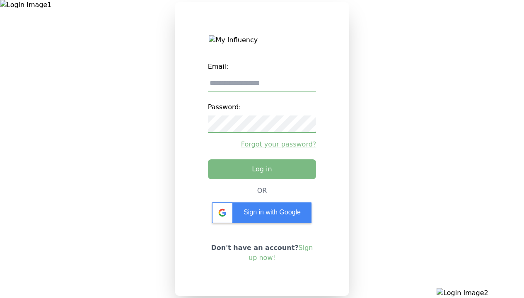
click at [262, 87] on input "email" at bounding box center [262, 83] width 108 height 17
type input "**********"
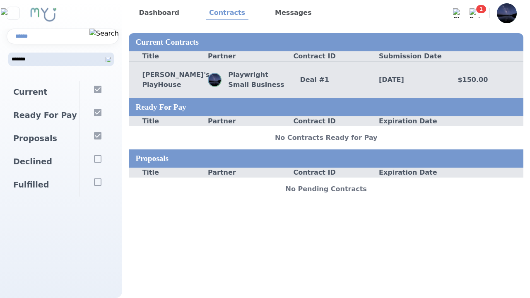
click at [326, 79] on div "Deal # 1" at bounding box center [325, 80] width 79 height 10
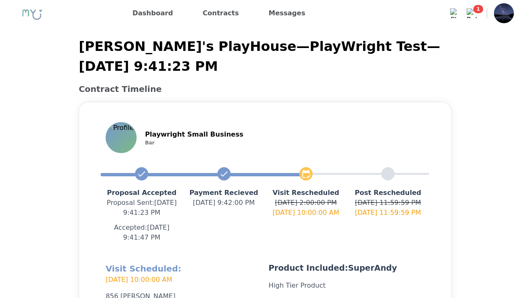
scroll to position [197, 0]
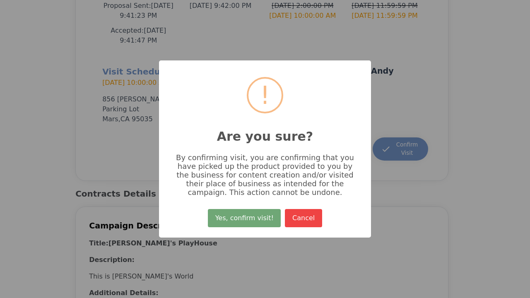
click at [245, 221] on button "Yes, confirm visit!" at bounding box center [244, 218] width 73 height 18
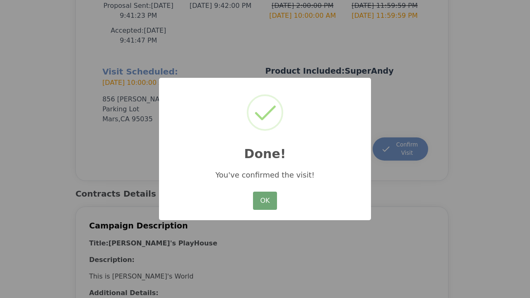
click at [265, 201] on button "OK" at bounding box center [265, 201] width 24 height 18
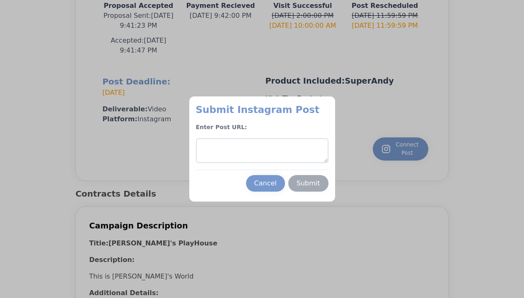
click at [262, 151] on textarea at bounding box center [262, 150] width 132 height 25
type textarea "**********"
click at [308, 183] on div "Submit" at bounding box center [308, 183] width 24 height 10
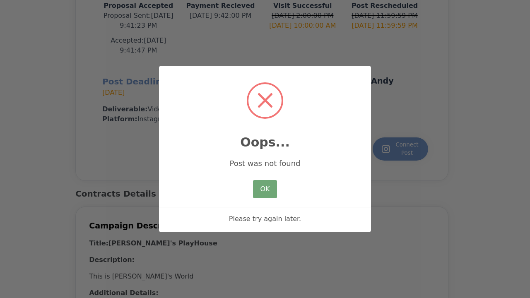
click at [265, 190] on button "OK" at bounding box center [265, 189] width 24 height 18
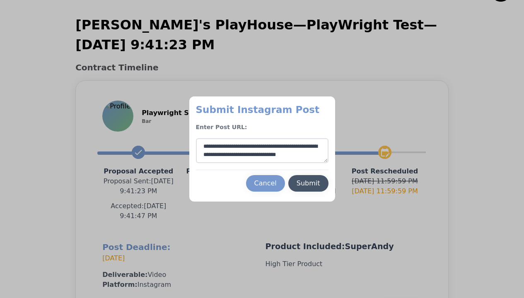
scroll to position [0, 0]
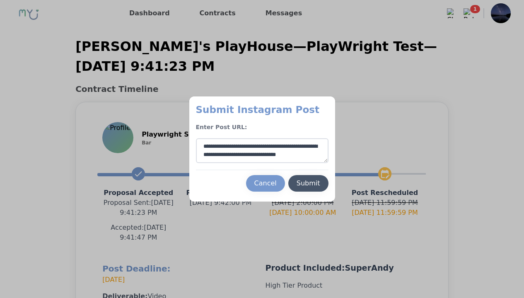
click at [371, 117] on div at bounding box center [262, 149] width 524 height 298
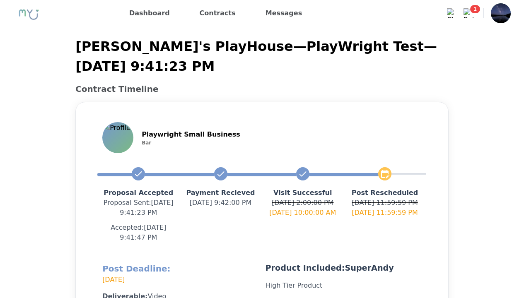
click at [501, 12] on img at bounding box center [501, 13] width 20 height 20
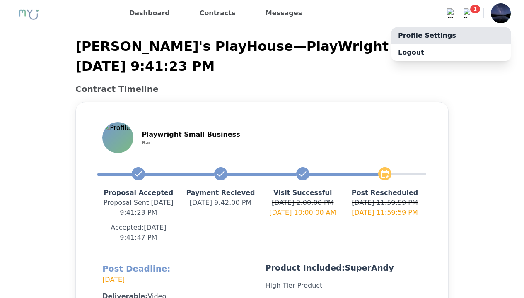
click at [488, 31] on link "Profile Settings" at bounding box center [450, 35] width 119 height 17
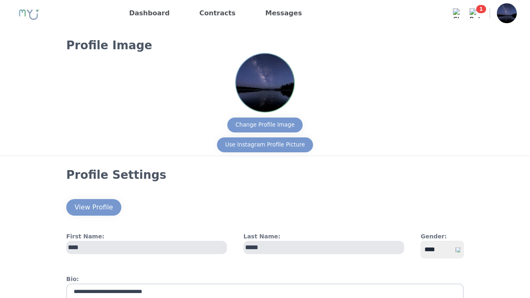
select select "**"
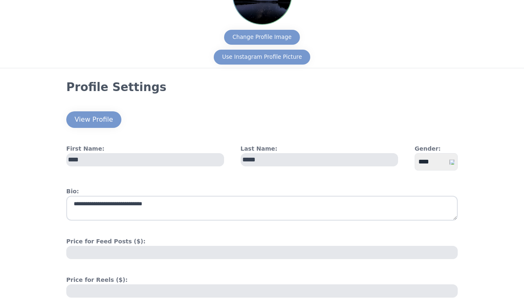
scroll to position [83, 0]
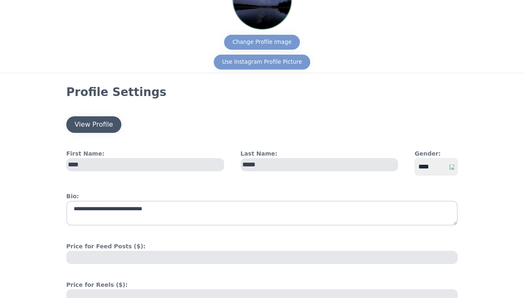
click at [104, 130] on button "View Profile" at bounding box center [93, 124] width 55 height 17
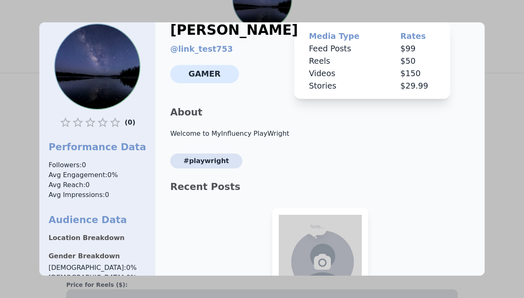
scroll to position [5, 0]
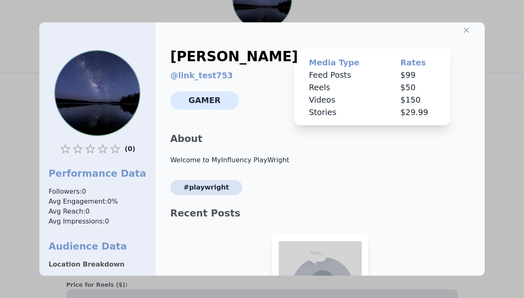
click at [502, 103] on div at bounding box center [262, 149] width 524 height 298
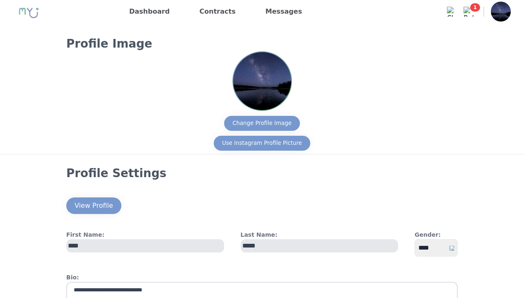
scroll to position [0, 0]
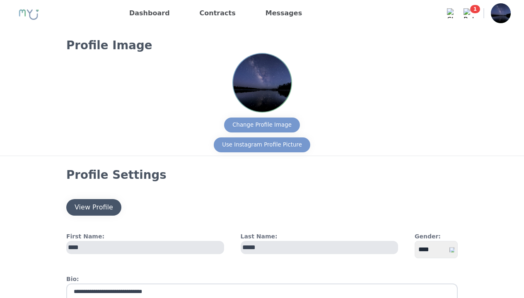
click at [91, 202] on div "View Profile" at bounding box center [94, 207] width 38 height 10
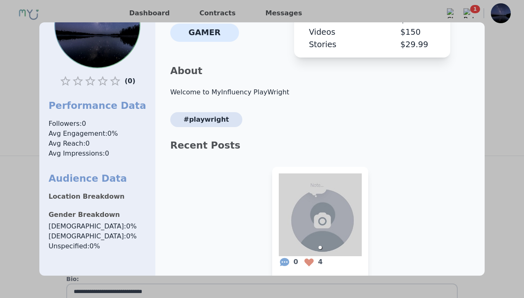
scroll to position [89, 0]
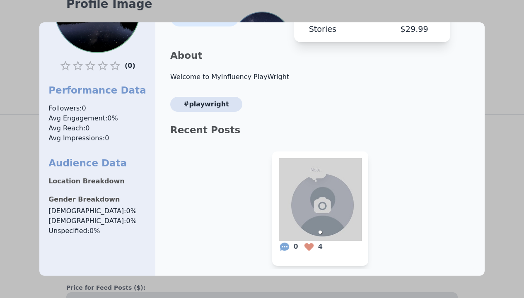
click at [495, 201] on div at bounding box center [262, 149] width 524 height 298
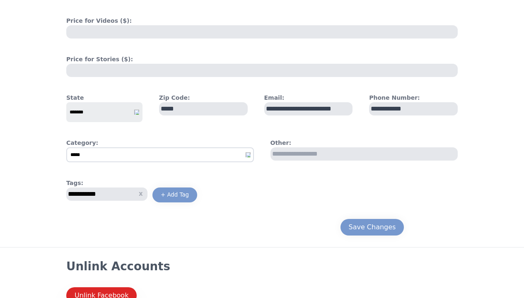
scroll to position [404, 0]
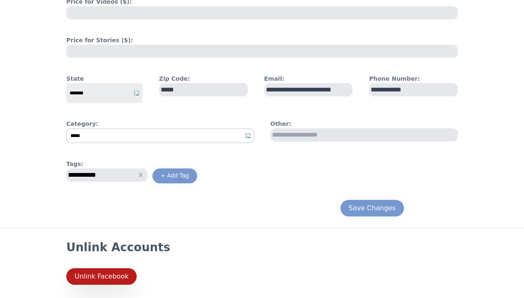
click at [78, 282] on button "Unlink Facebook" at bounding box center [101, 276] width 70 height 17
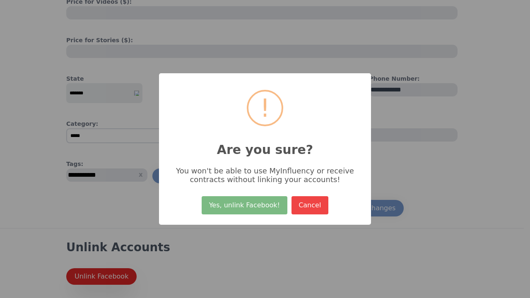
click at [248, 194] on div "× ! Are you sure? You won't be able to use MyInfluency or receive contracts wit…" at bounding box center [265, 149] width 212 height 152
click at [250, 198] on button "Yes, unlink Facebook!" at bounding box center [244, 205] width 85 height 18
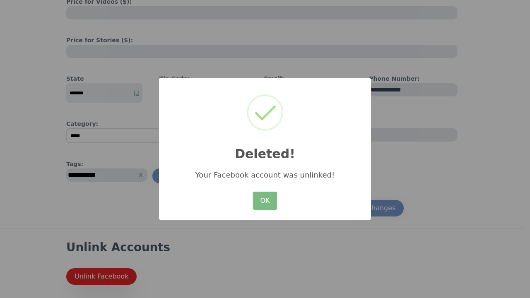
click at [288, 200] on div "× Deleted! Your Facebook account was unlinked! OK No Cancel" at bounding box center [265, 149] width 212 height 143
click at [274, 200] on button "OK" at bounding box center [265, 201] width 24 height 18
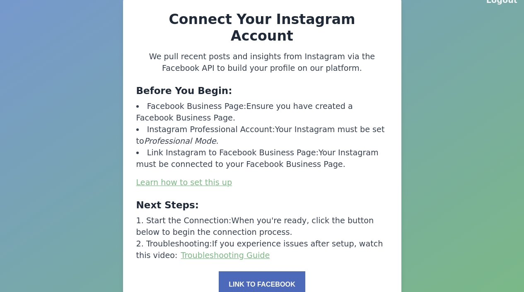
scroll to position [34, 0]
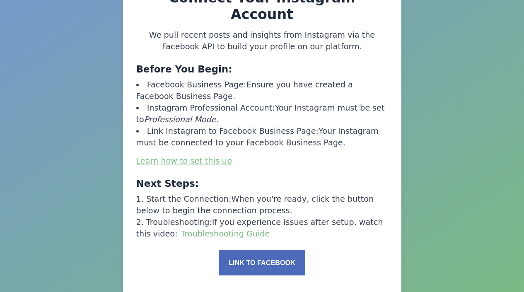
click at [290, 250] on button "Link to Facebook" at bounding box center [262, 263] width 86 height 26
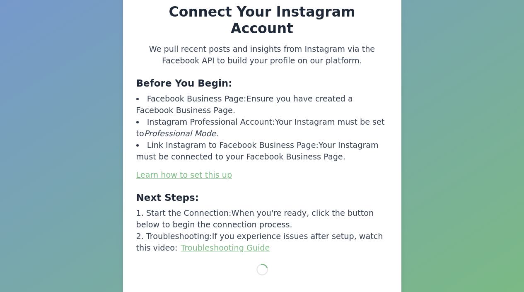
scroll to position [13, 0]
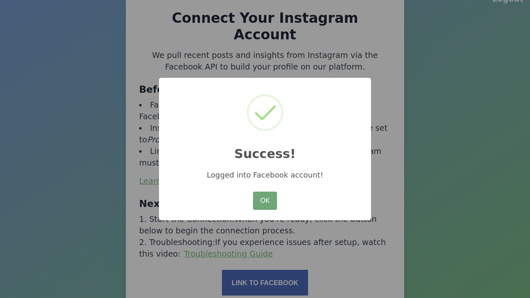
click at [267, 200] on button "OK" at bounding box center [265, 201] width 24 height 18
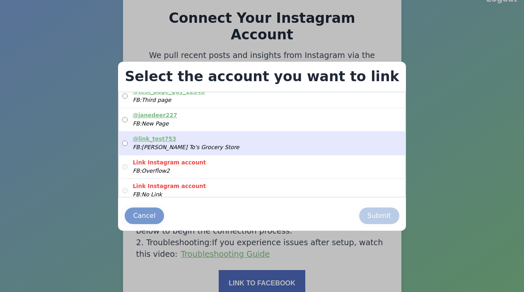
scroll to position [0, 0]
